Goal: Transaction & Acquisition: Subscribe to service/newsletter

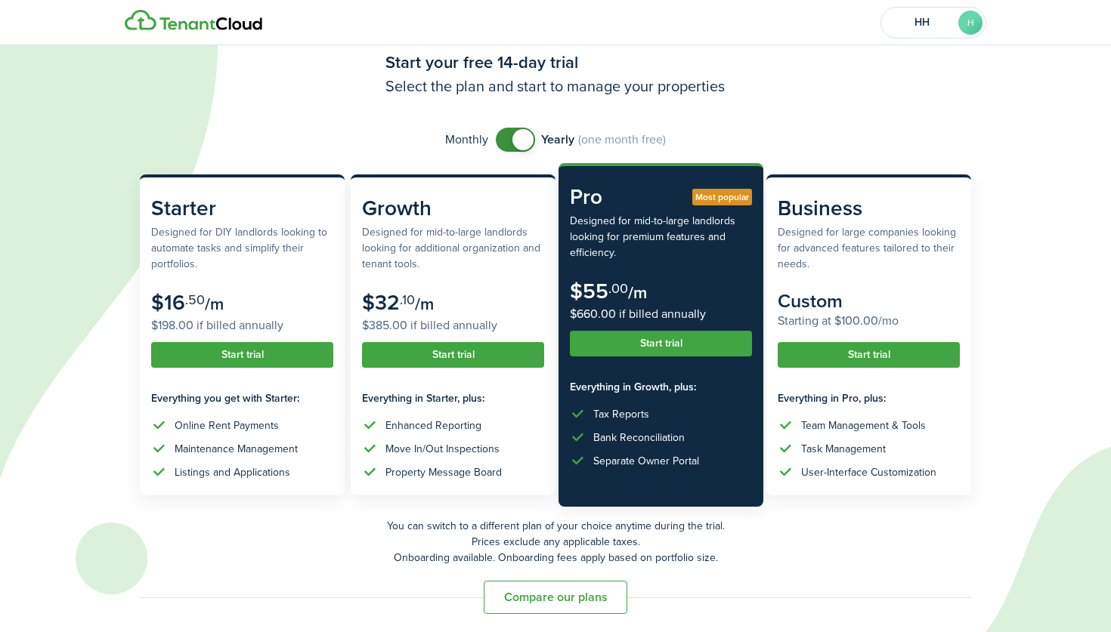
scroll to position [45, 0]
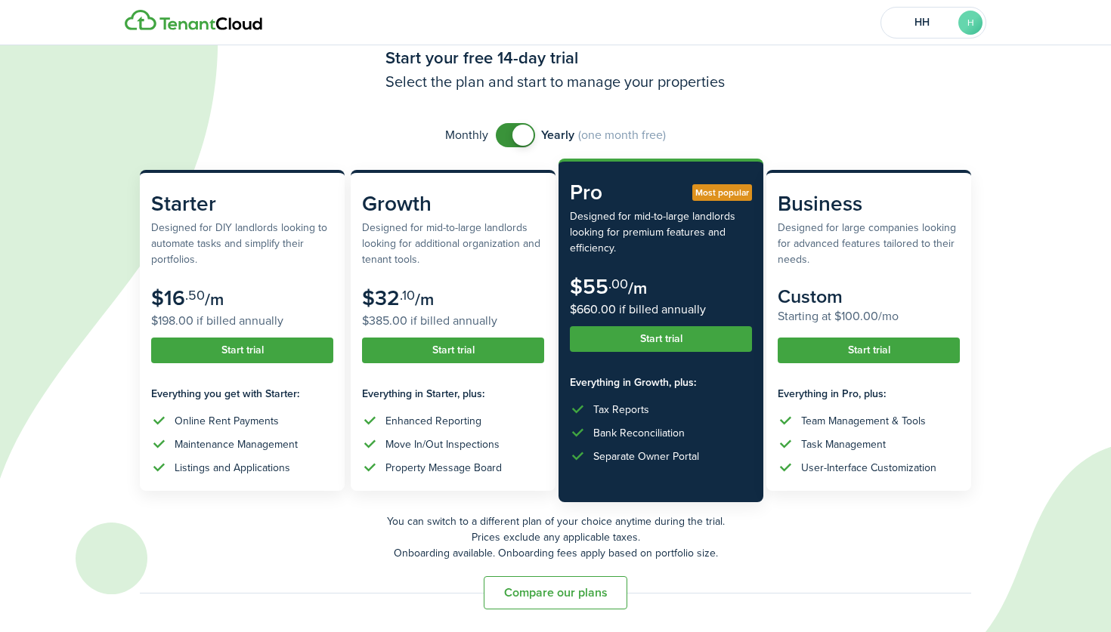
checkbox input "false"
click at [511, 128] on span at bounding box center [515, 135] width 15 height 24
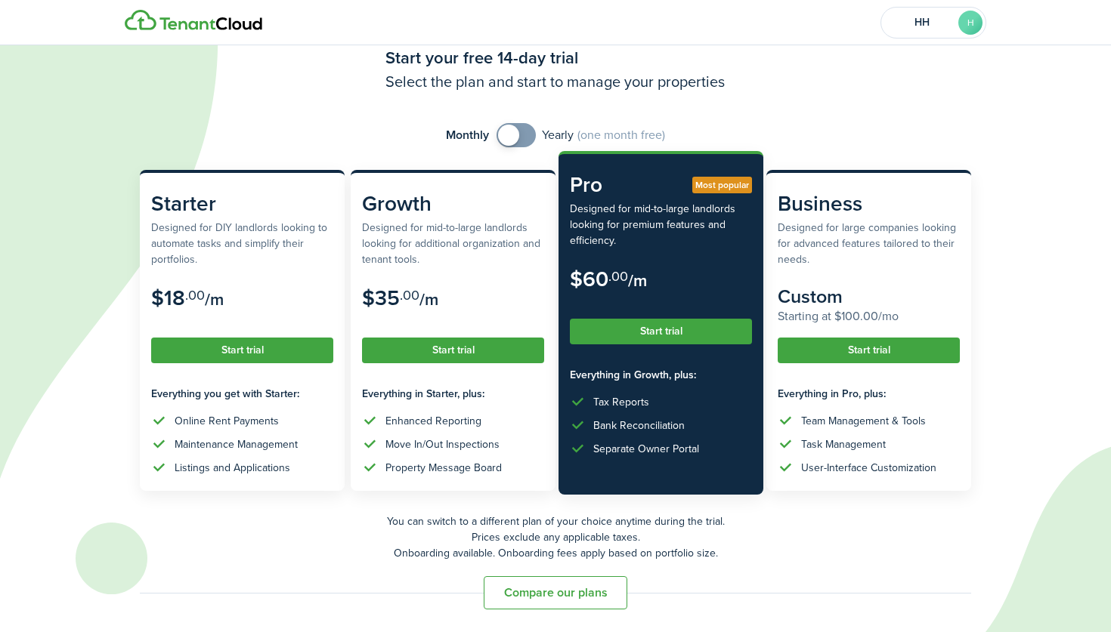
click at [683, 325] on button "Start trial" at bounding box center [661, 332] width 182 height 26
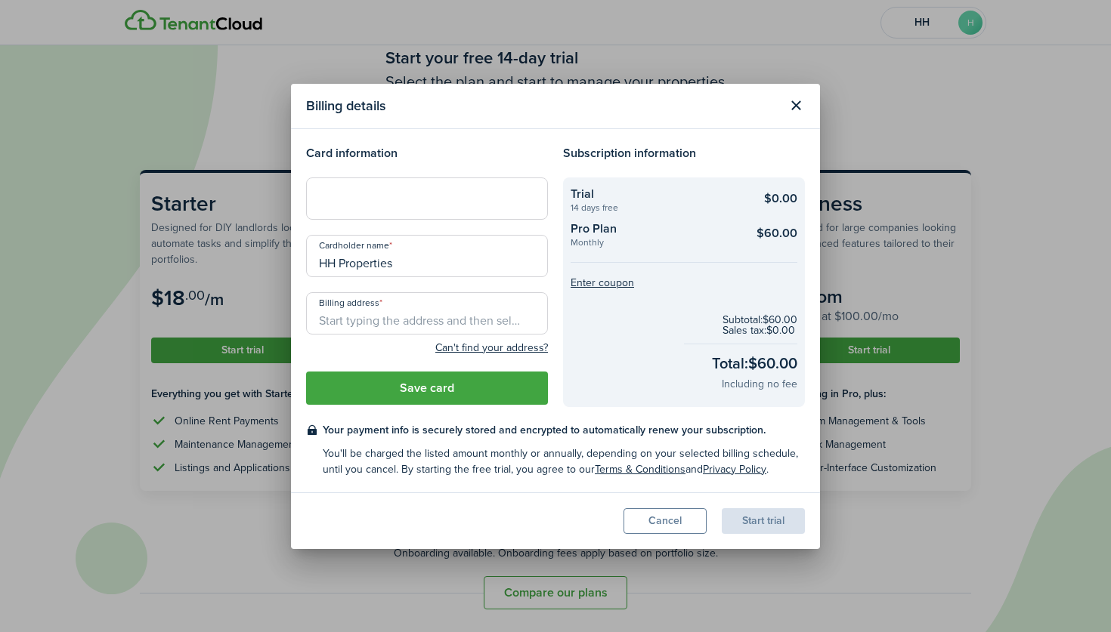
click at [437, 258] on input "HH Properties" at bounding box center [427, 256] width 242 height 42
type input "y"
type input "t"
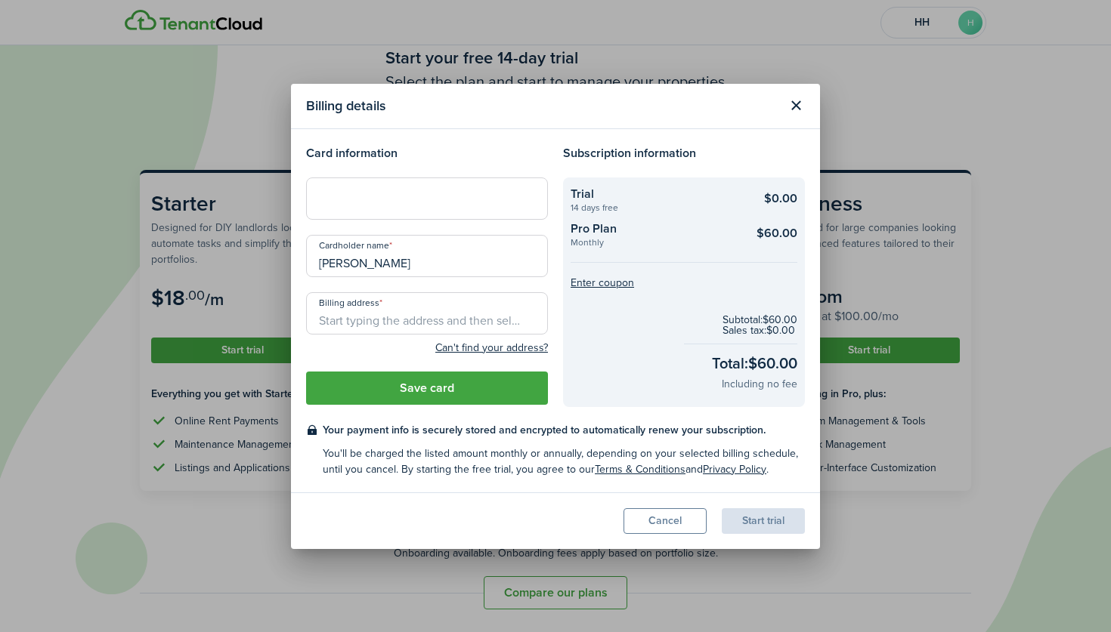
type input "[PERSON_NAME]"
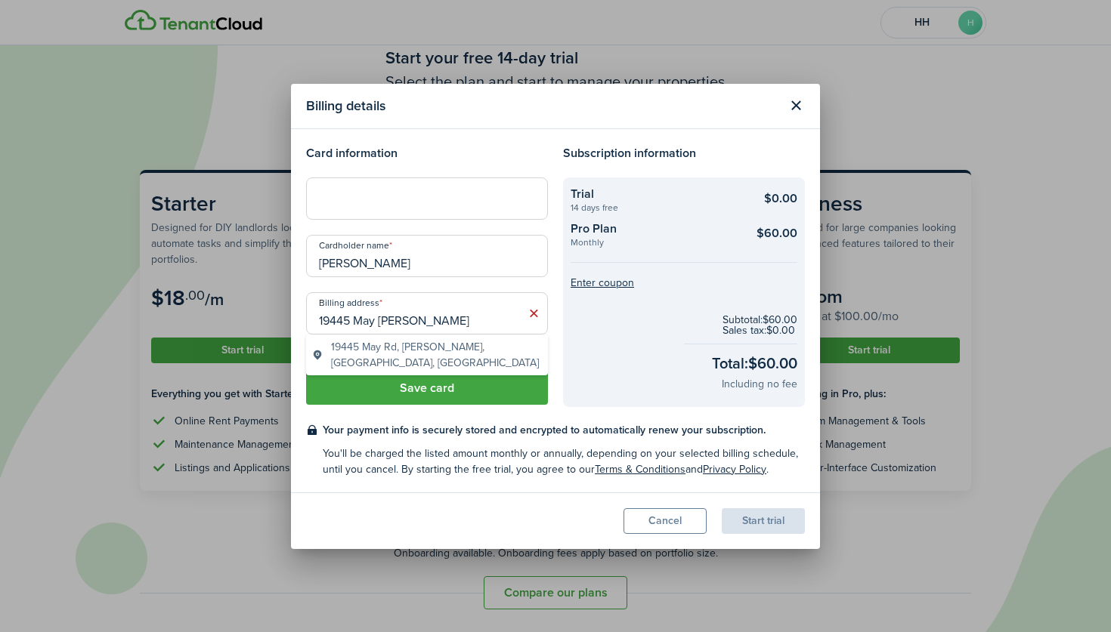
click at [420, 353] on span "19445 May Rd, [PERSON_NAME], [GEOGRAPHIC_DATA], [GEOGRAPHIC_DATA]" at bounding box center [436, 355] width 211 height 32
type input "[STREET_ADDRESS][PERSON_NAME]"
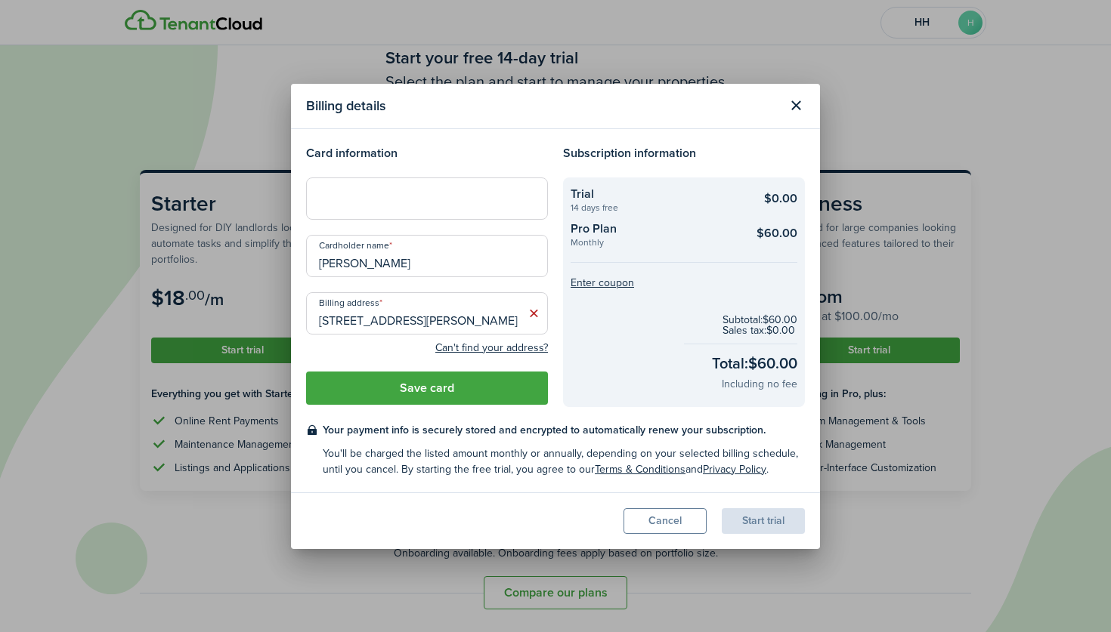
click at [424, 384] on button "Save card" at bounding box center [427, 388] width 242 height 33
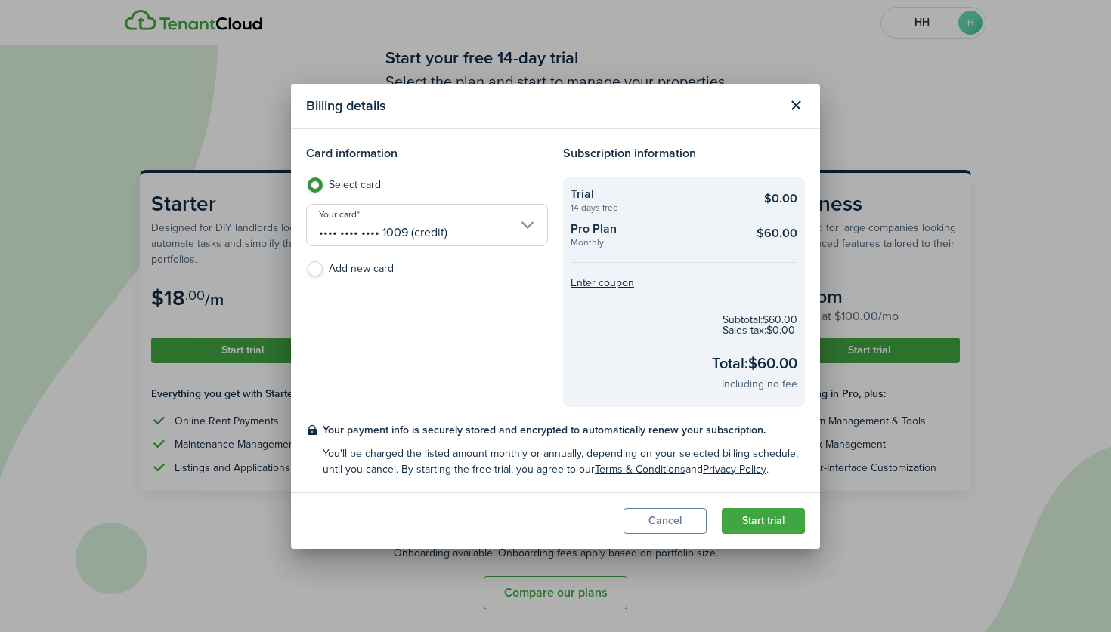
click at [748, 517] on button "Start trial" at bounding box center [763, 521] width 83 height 26
